Goal: Task Accomplishment & Management: Manage account settings

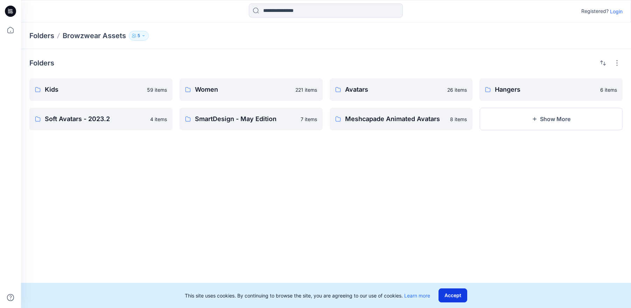
click at [454, 290] on button "Accept" at bounding box center [453, 295] width 29 height 14
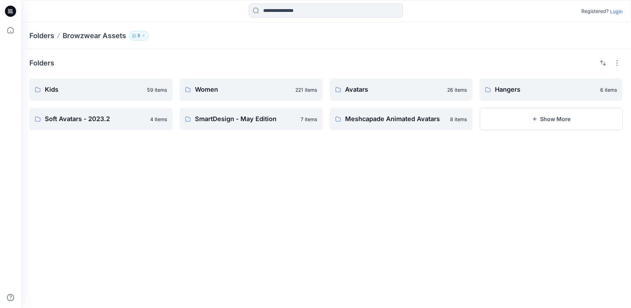
click at [616, 12] on p "Login" at bounding box center [616, 11] width 13 height 7
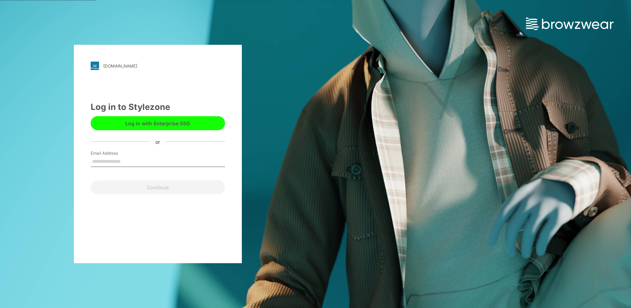
click at [140, 121] on button "Log in with Enterprise SSO" at bounding box center [158, 123] width 134 height 14
type input "**********"
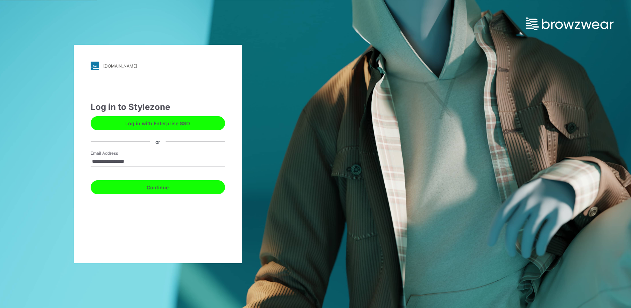
click at [150, 190] on button "Continue" at bounding box center [158, 187] width 134 height 14
click at [154, 187] on button "Continue" at bounding box center [158, 187] width 134 height 14
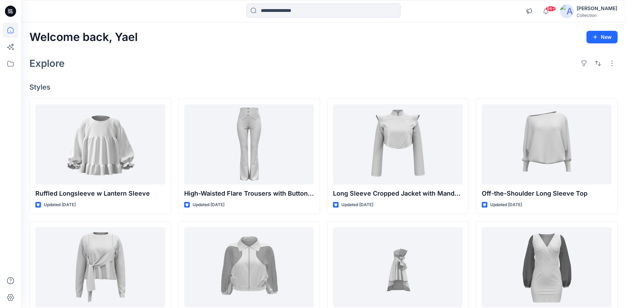
click at [603, 13] on div "Collection" at bounding box center [596, 15] width 41 height 5
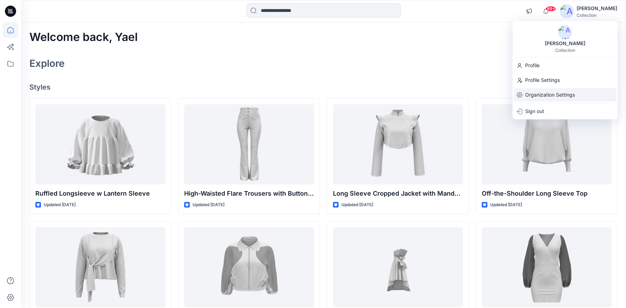
click at [554, 94] on p "Organization Settings" at bounding box center [550, 94] width 50 height 13
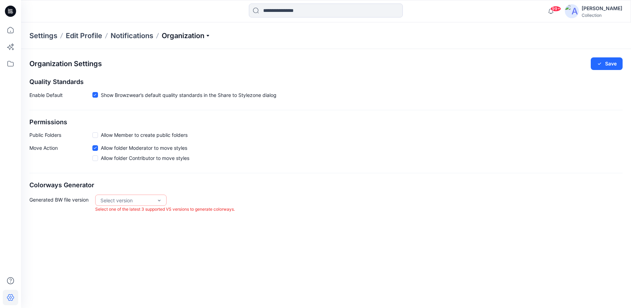
click at [184, 39] on p "Organization" at bounding box center [186, 36] width 49 height 10
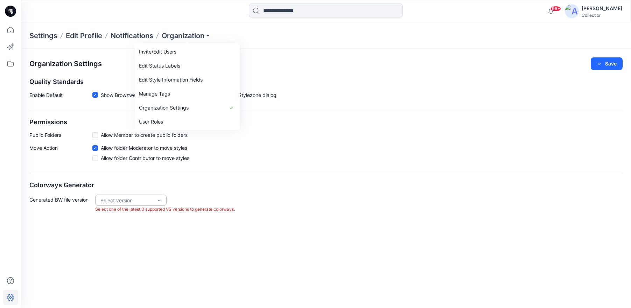
click at [138, 201] on div "Select version" at bounding box center [126, 200] width 52 height 7
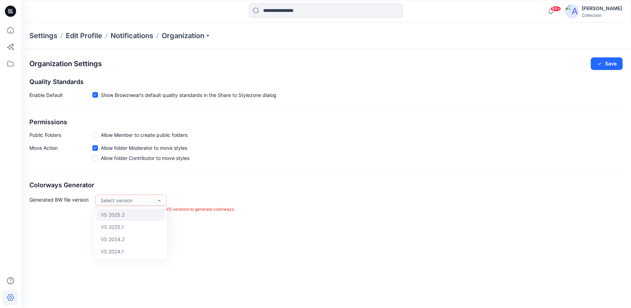
click at [133, 216] on div "VS 2025.2" at bounding box center [131, 215] width 69 height 12
click at [150, 202] on div "VS 2025.2" at bounding box center [126, 200] width 52 height 7
click at [134, 225] on div "VS 2025.1" at bounding box center [131, 227] width 69 height 12
click at [132, 212] on div "VS 2025.2" at bounding box center [131, 215] width 69 height 12
click at [156, 199] on div "VS 2025.2" at bounding box center [126, 200] width 59 height 11
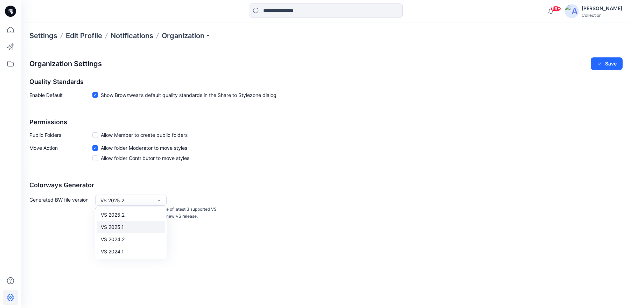
click at [129, 227] on div "VS 2025.1" at bounding box center [131, 227] width 69 height 12
click at [177, 34] on p "Organization" at bounding box center [186, 36] width 49 height 10
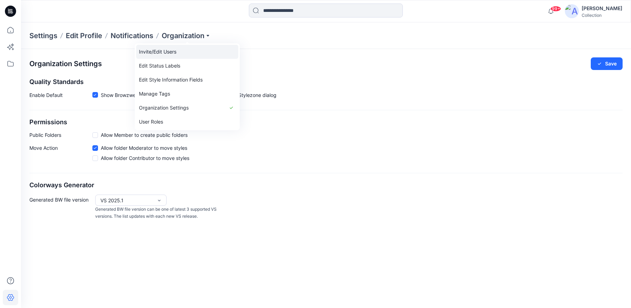
click at [167, 55] on link "Invite/Edit Users" at bounding box center [187, 52] width 102 height 14
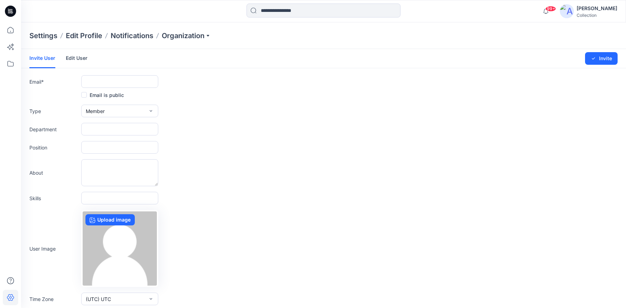
click at [66, 51] on link "Edit User" at bounding box center [77, 58] width 22 height 18
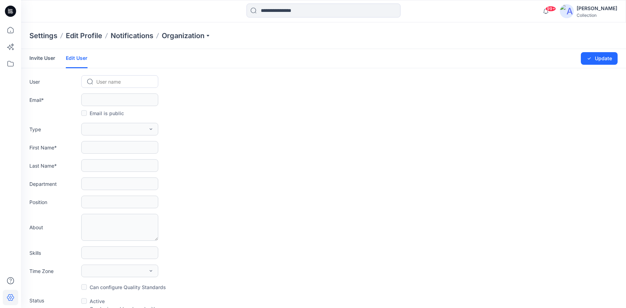
click at [99, 79] on div at bounding box center [123, 81] width 55 height 9
type input "****"
click at [39, 59] on link "Invite User" at bounding box center [42, 58] width 26 height 18
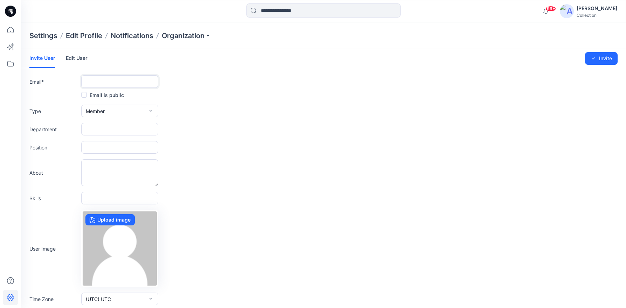
click at [104, 84] on input "text" at bounding box center [119, 81] width 77 height 13
paste input "**********"
type input "**********"
click at [122, 108] on button "Member" at bounding box center [119, 111] width 77 height 13
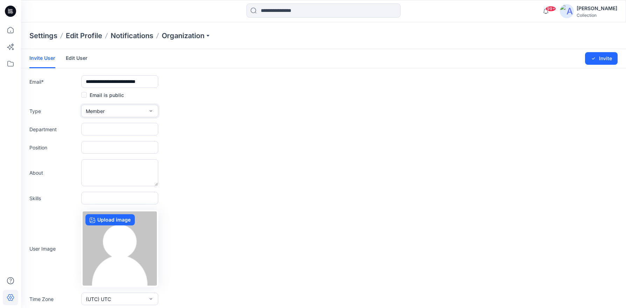
scroll to position [0, 0]
click at [112, 150] on button "Admin" at bounding box center [120, 155] width 74 height 14
click at [590, 61] on icon "submit" at bounding box center [593, 59] width 6 height 6
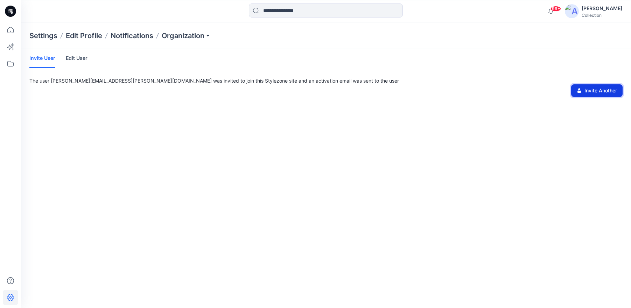
click at [602, 94] on button "Invite Another" at bounding box center [596, 90] width 51 height 13
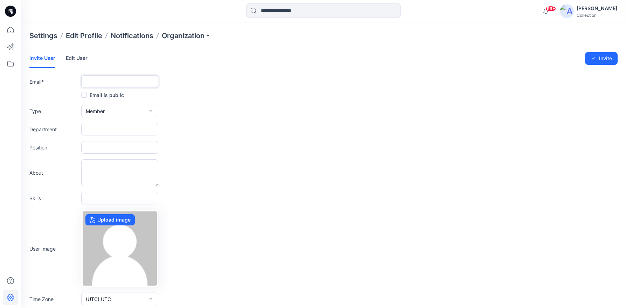
click at [95, 85] on input "text" at bounding box center [119, 81] width 77 height 13
paste input "**********"
type input "**********"
click at [120, 106] on button "Member" at bounding box center [119, 111] width 77 height 13
click at [574, 97] on div "Email is public" at bounding box center [323, 95] width 588 height 8
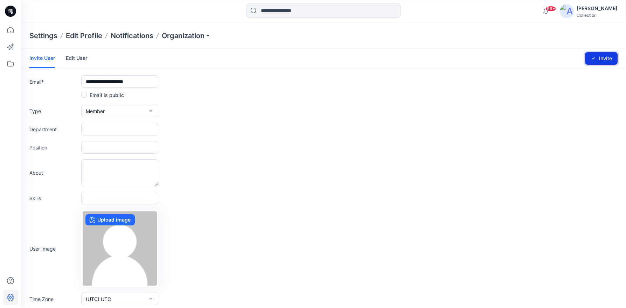
click at [602, 58] on button "Invite" at bounding box center [601, 58] width 33 height 13
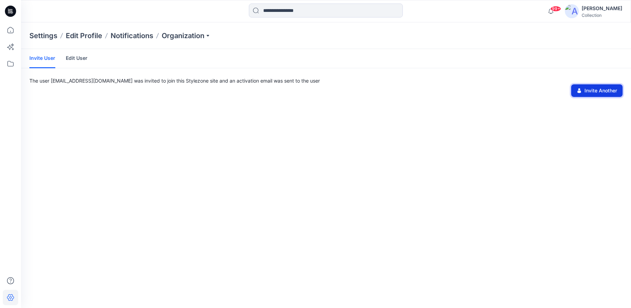
click at [602, 89] on button "Invite Another" at bounding box center [596, 90] width 51 height 13
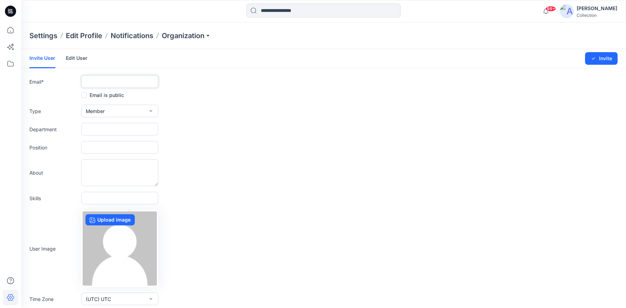
click at [139, 83] on input "text" at bounding box center [119, 81] width 77 height 13
paste input "**********"
type input "**********"
click at [598, 58] on button "Invite" at bounding box center [601, 58] width 33 height 13
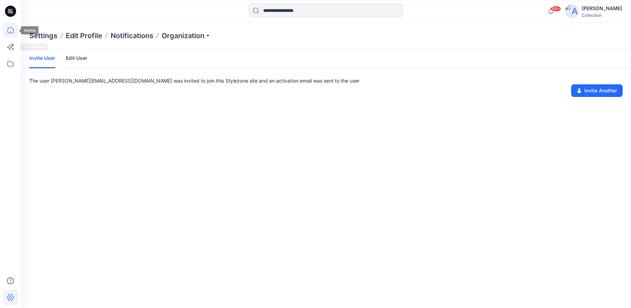
click at [11, 31] on icon at bounding box center [10, 29] width 15 height 15
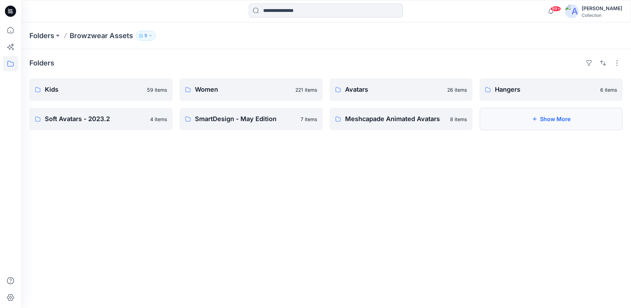
click at [535, 113] on button "Show More" at bounding box center [550, 119] width 143 height 22
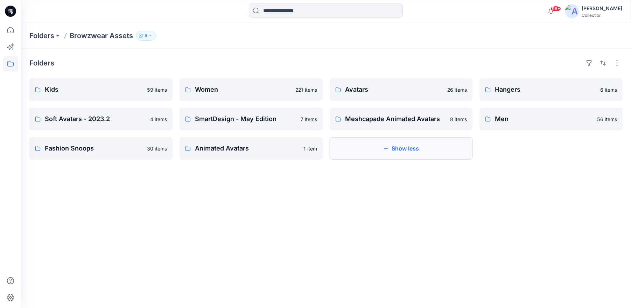
click at [447, 146] on button "Show less" at bounding box center [401, 148] width 143 height 22
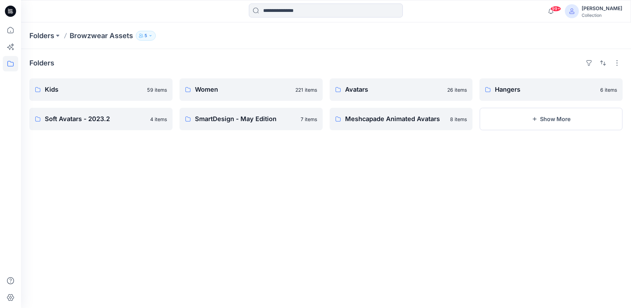
click at [597, 15] on div "Collection" at bounding box center [602, 15] width 41 height 5
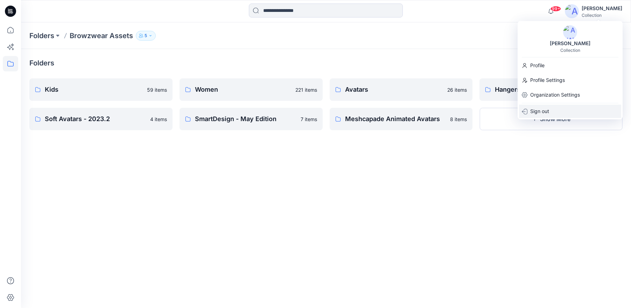
click at [545, 115] on p "Sign out" at bounding box center [539, 111] width 19 height 13
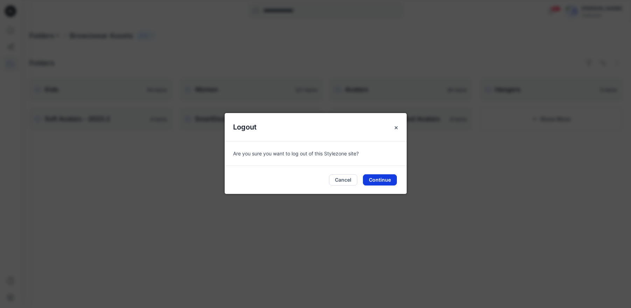
click at [396, 178] on button "Continue" at bounding box center [380, 179] width 34 height 11
